Goal: Share content

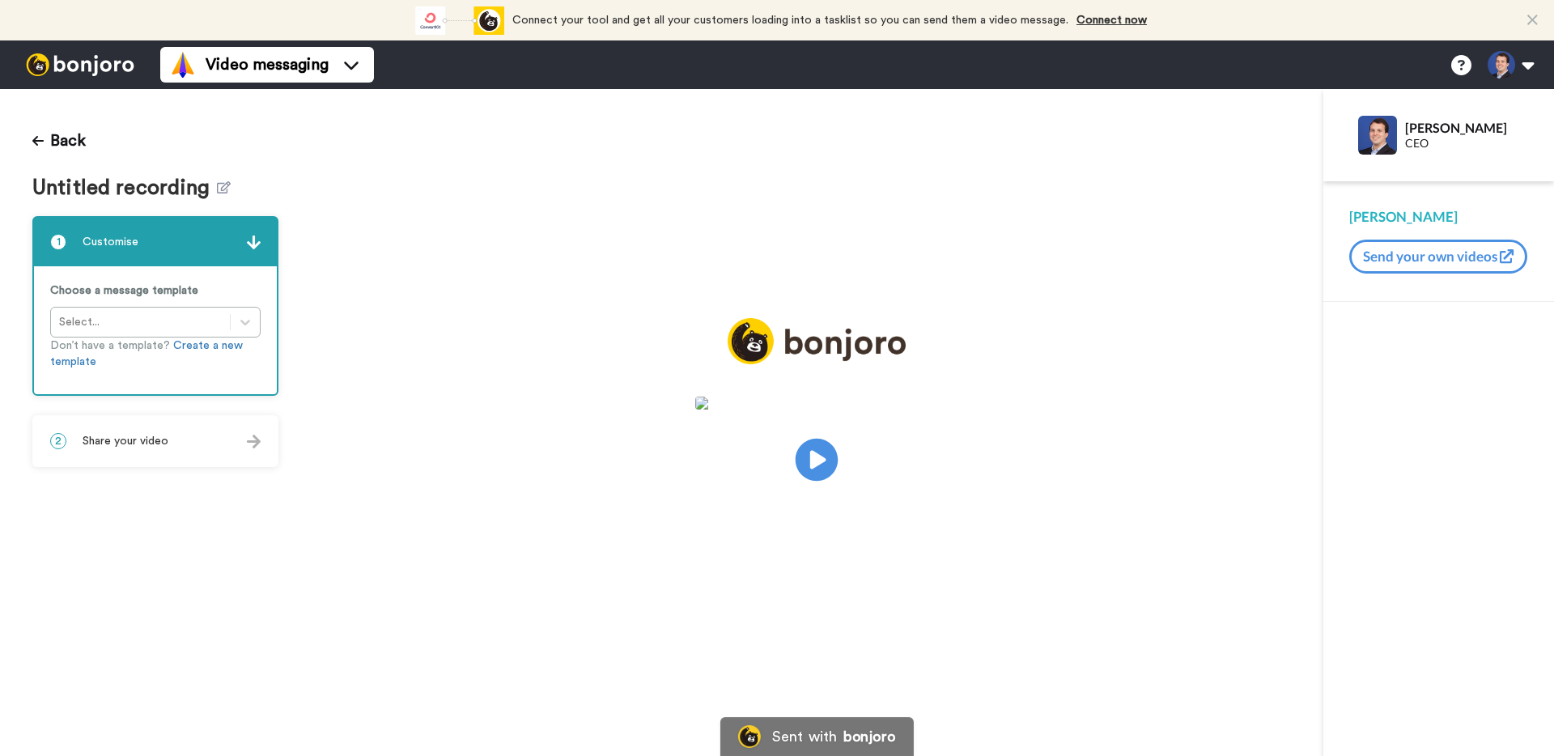
click at [817, 474] on icon at bounding box center [817, 460] width 43 height 43
click at [764, 478] on video at bounding box center [816, 457] width 243 height 121
click at [176, 447] on div "2 Share your video" at bounding box center [155, 441] width 243 height 49
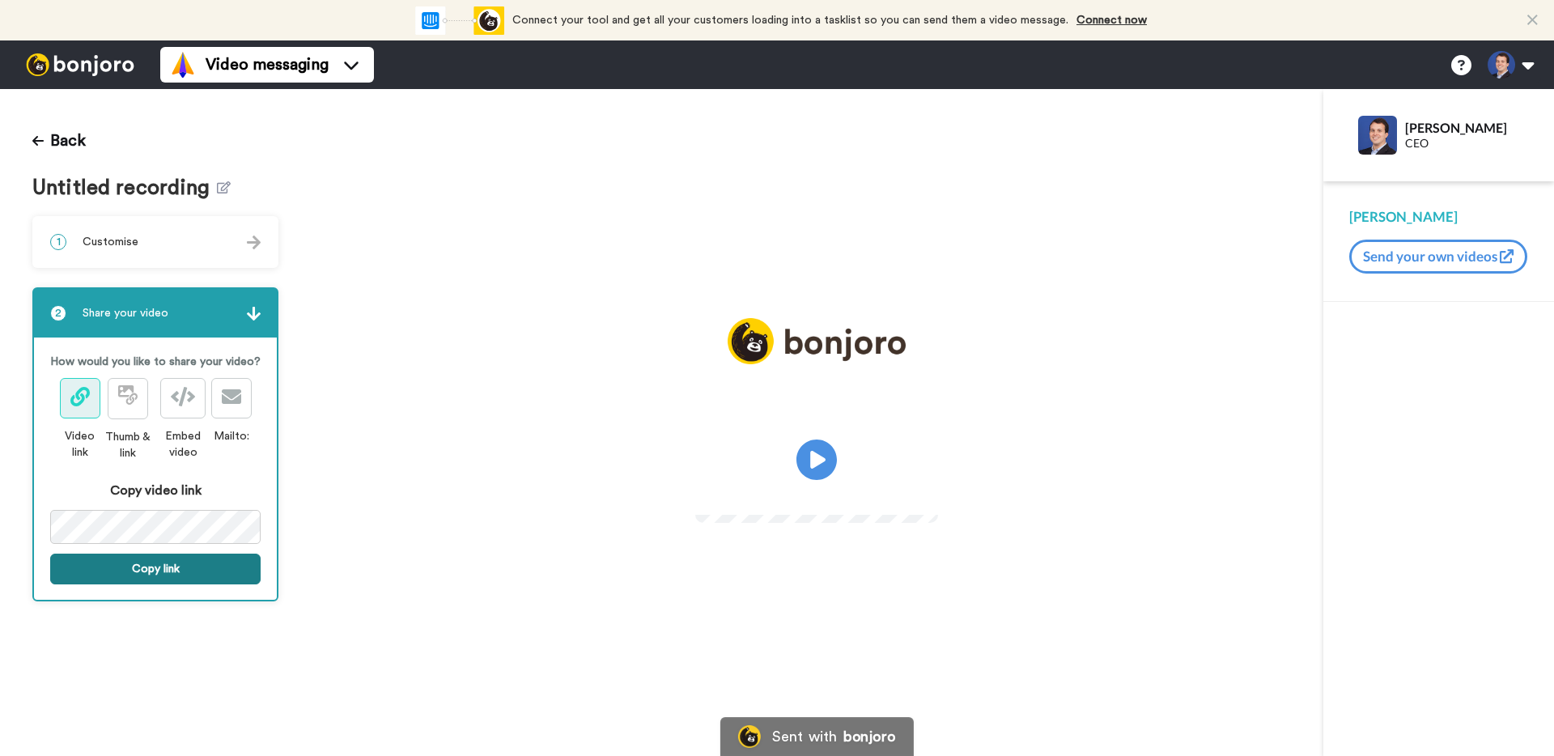
click at [192, 567] on button "Copy link" at bounding box center [155, 569] width 210 height 31
